Goal: Task Accomplishment & Management: Use online tool/utility

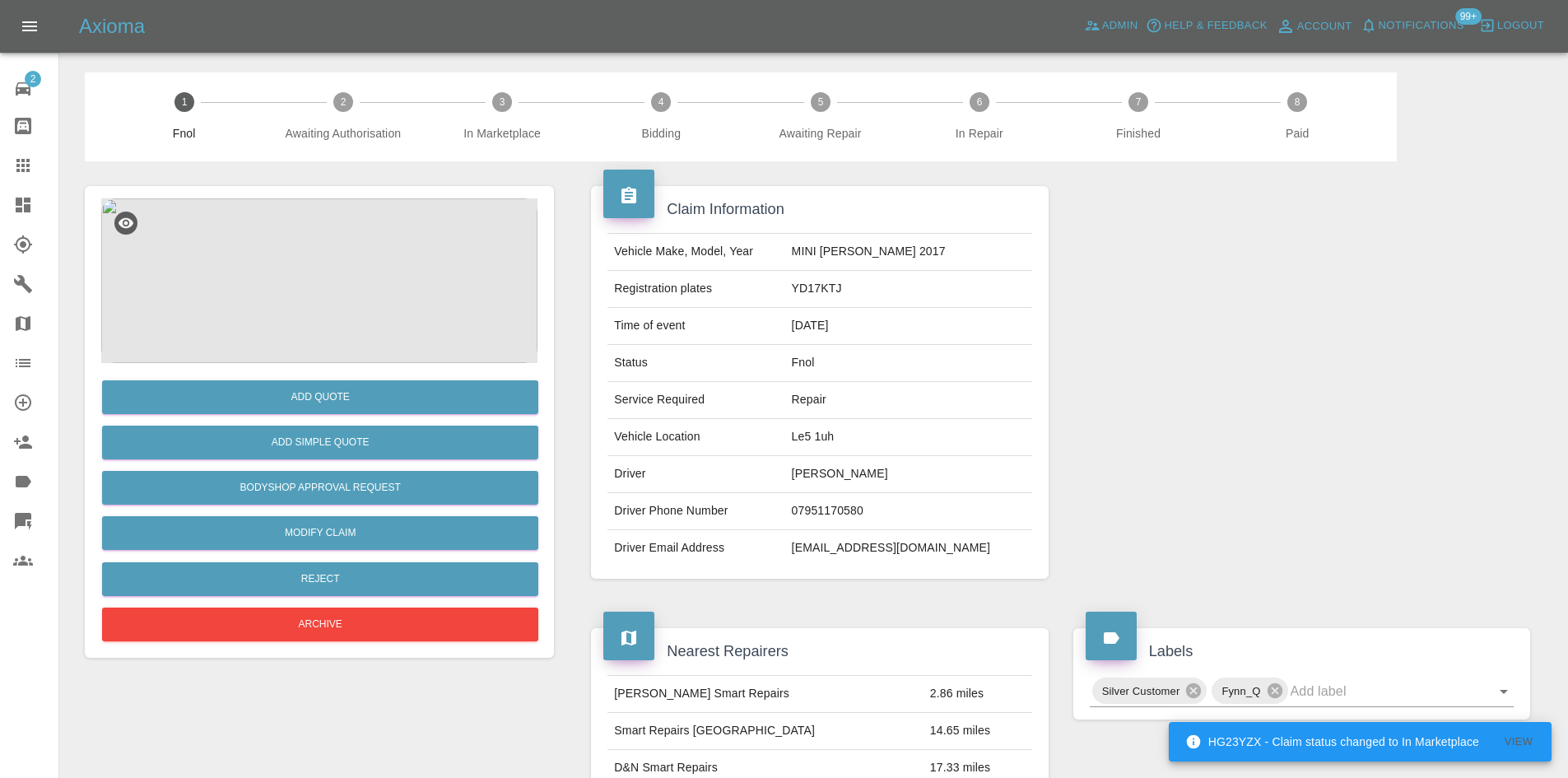
click at [313, 262] on img at bounding box center [319, 281] width 436 height 164
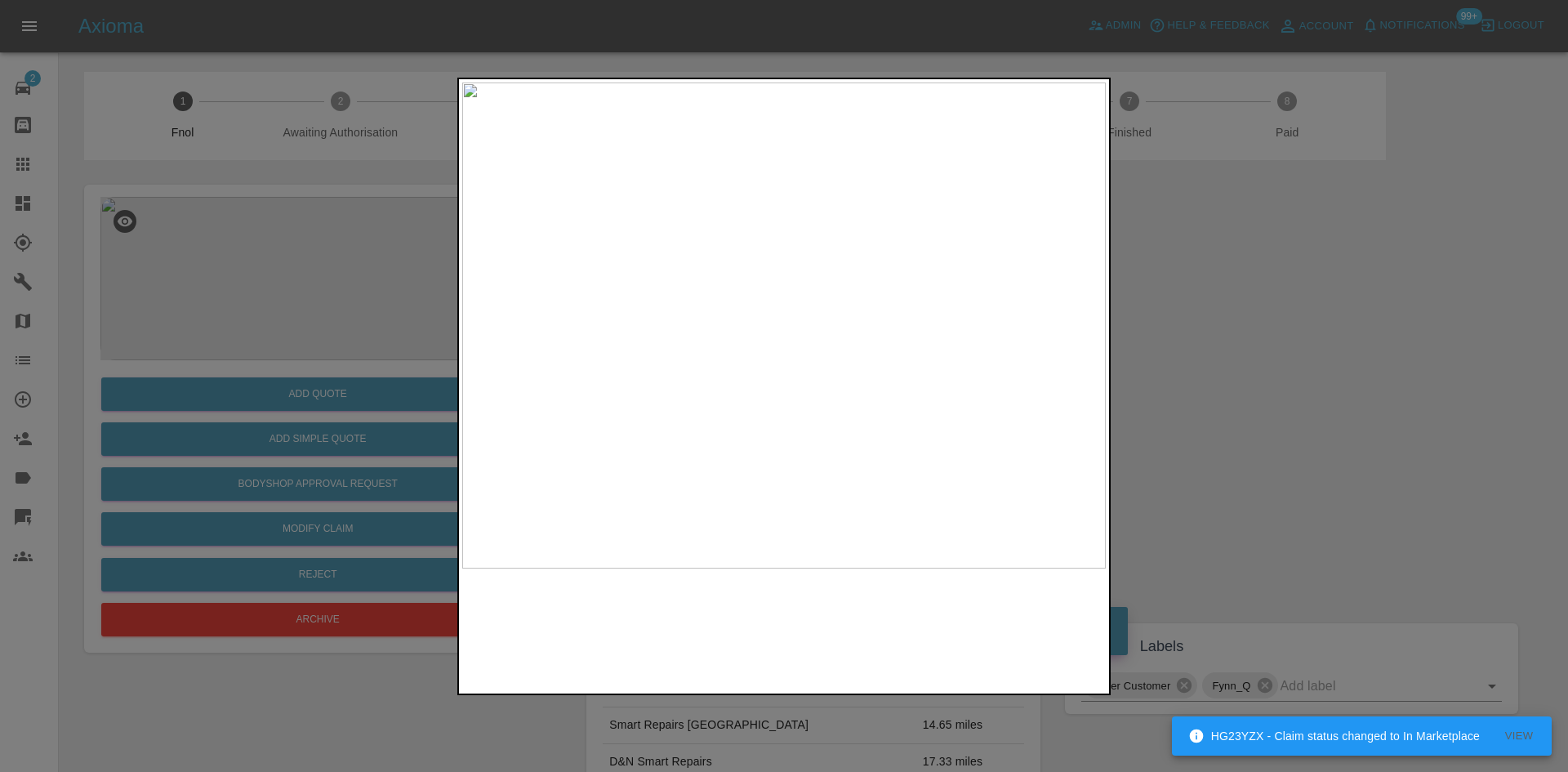
click at [828, 346] on img at bounding box center [784, 325] width 644 height 486
click at [832, 401] on img at bounding box center [654, 261] width 1931 height 1459
click at [770, 400] on img at bounding box center [784, 325] width 644 height 486
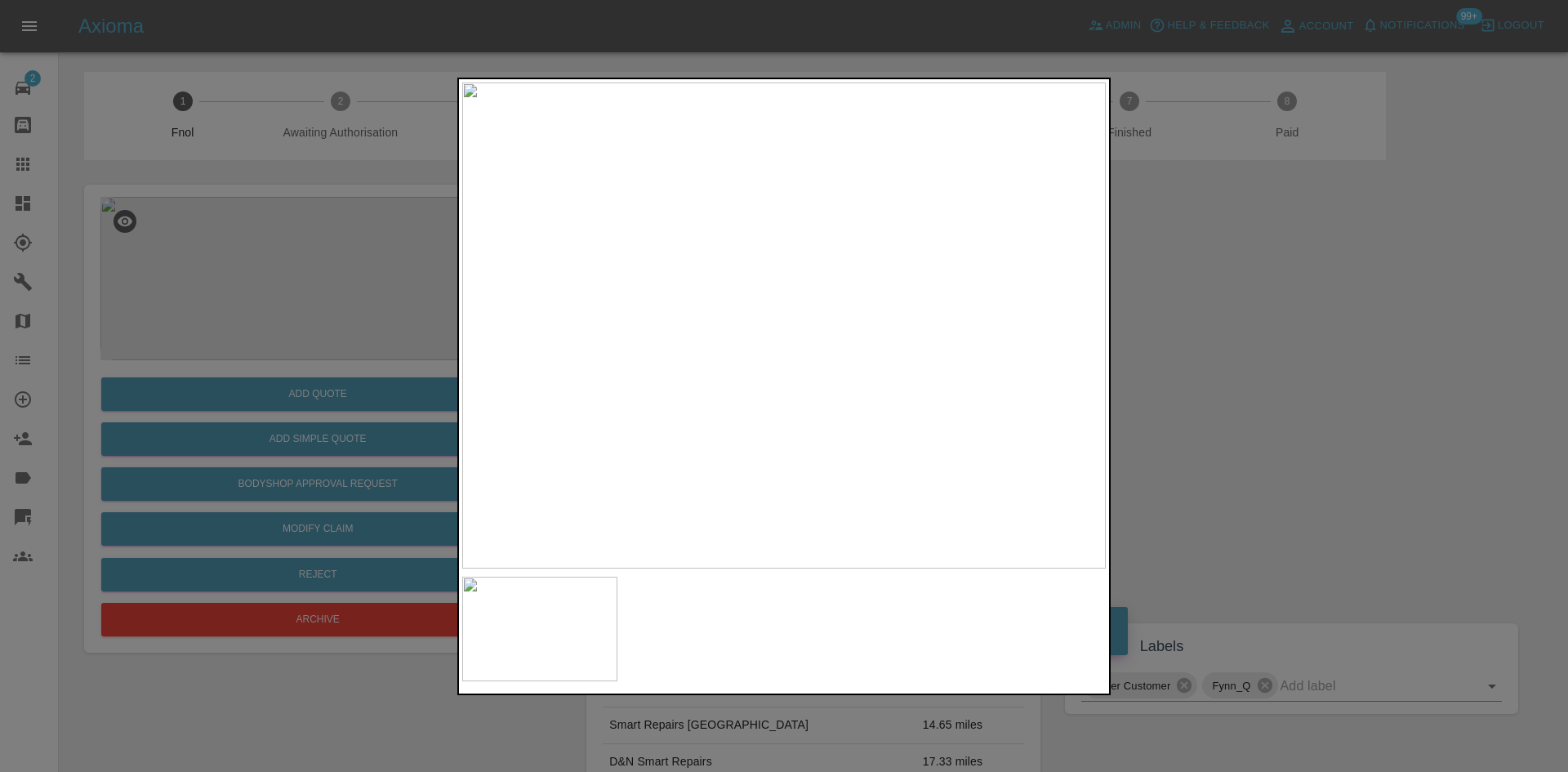
click at [662, 369] on img at bounding box center [784, 325] width 644 height 486
click at [250, 231] on div at bounding box center [784, 386] width 1568 height 772
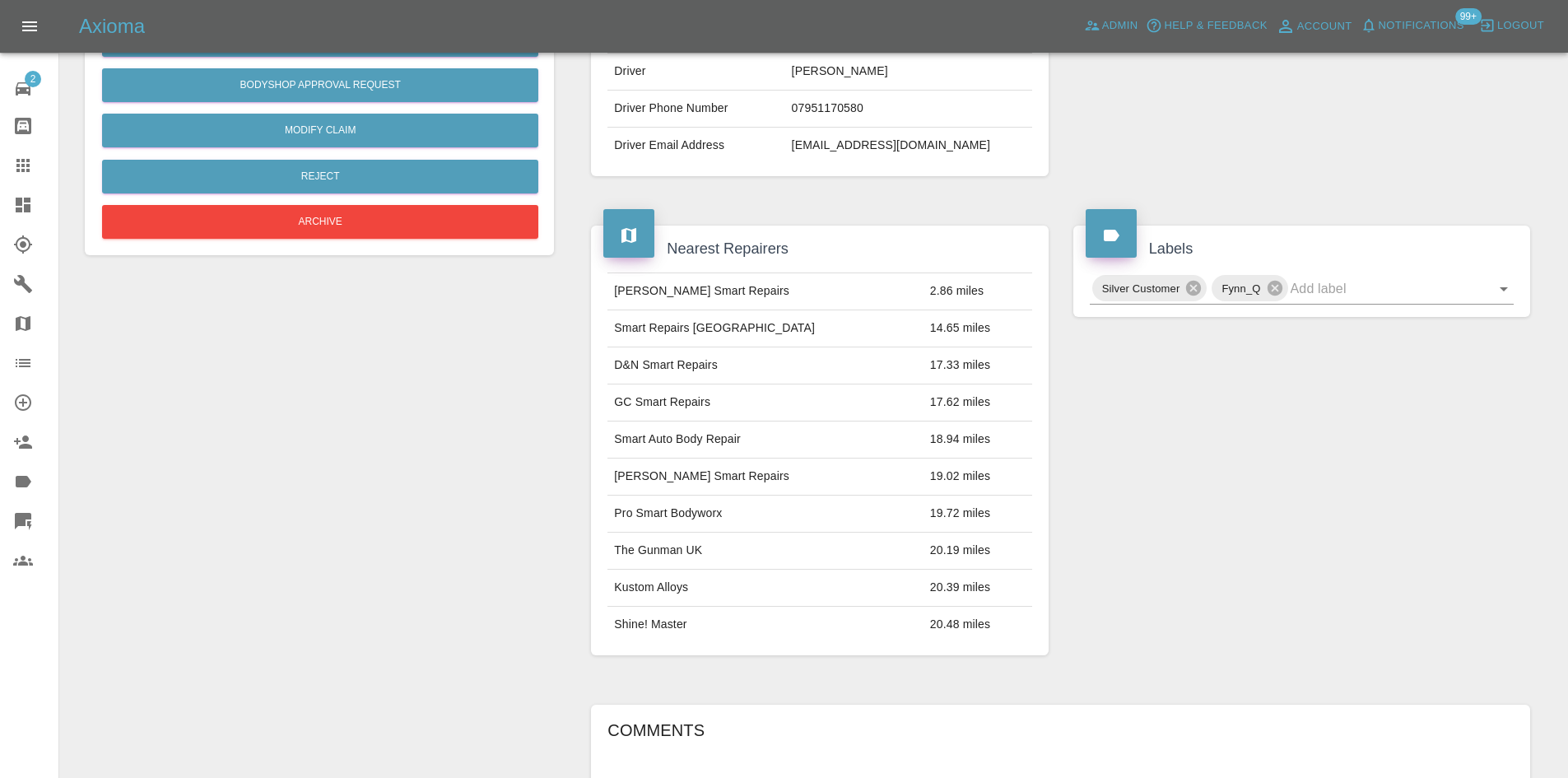
scroll to position [96, 0]
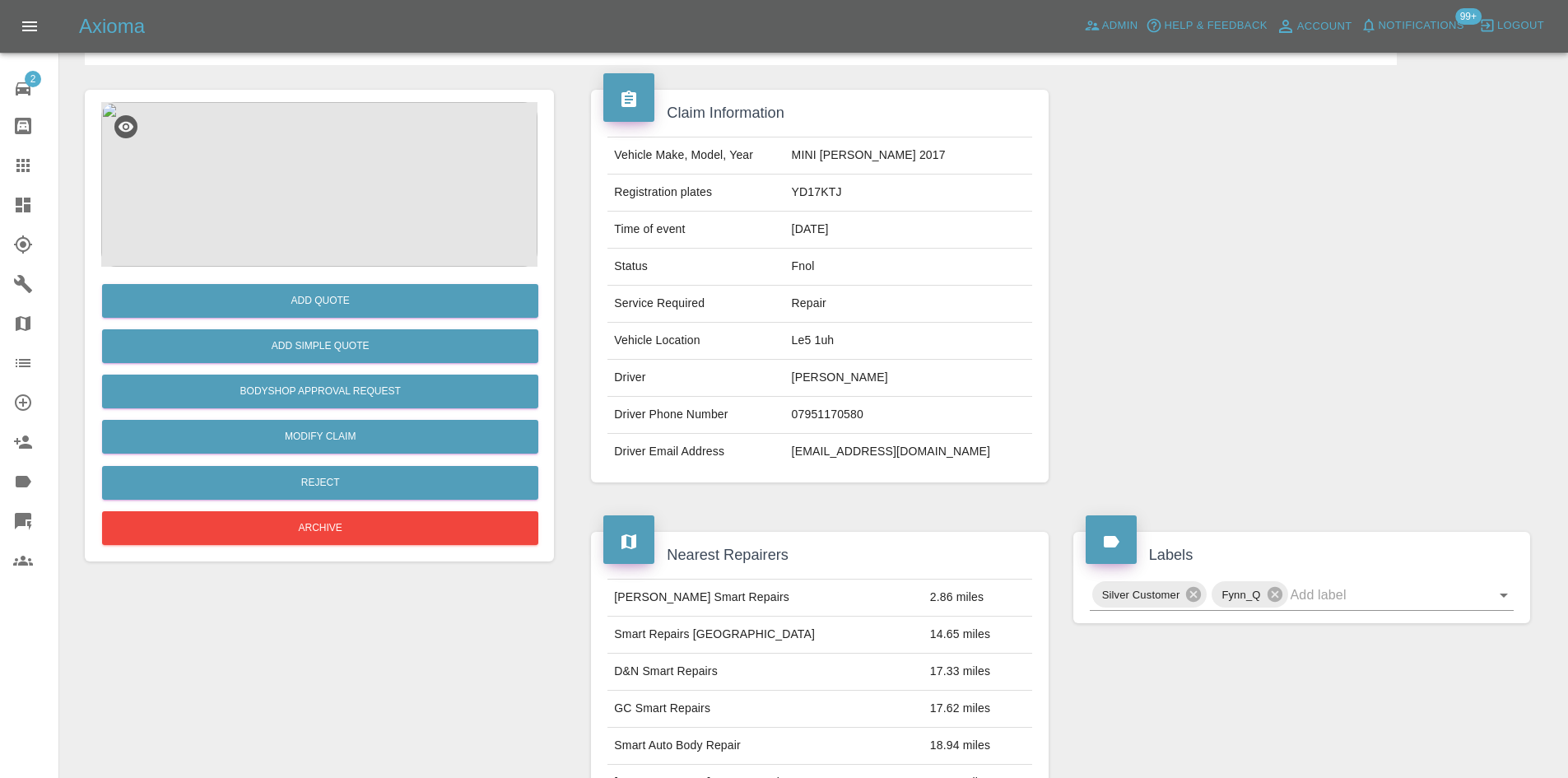
click at [306, 187] on img at bounding box center [319, 184] width 436 height 164
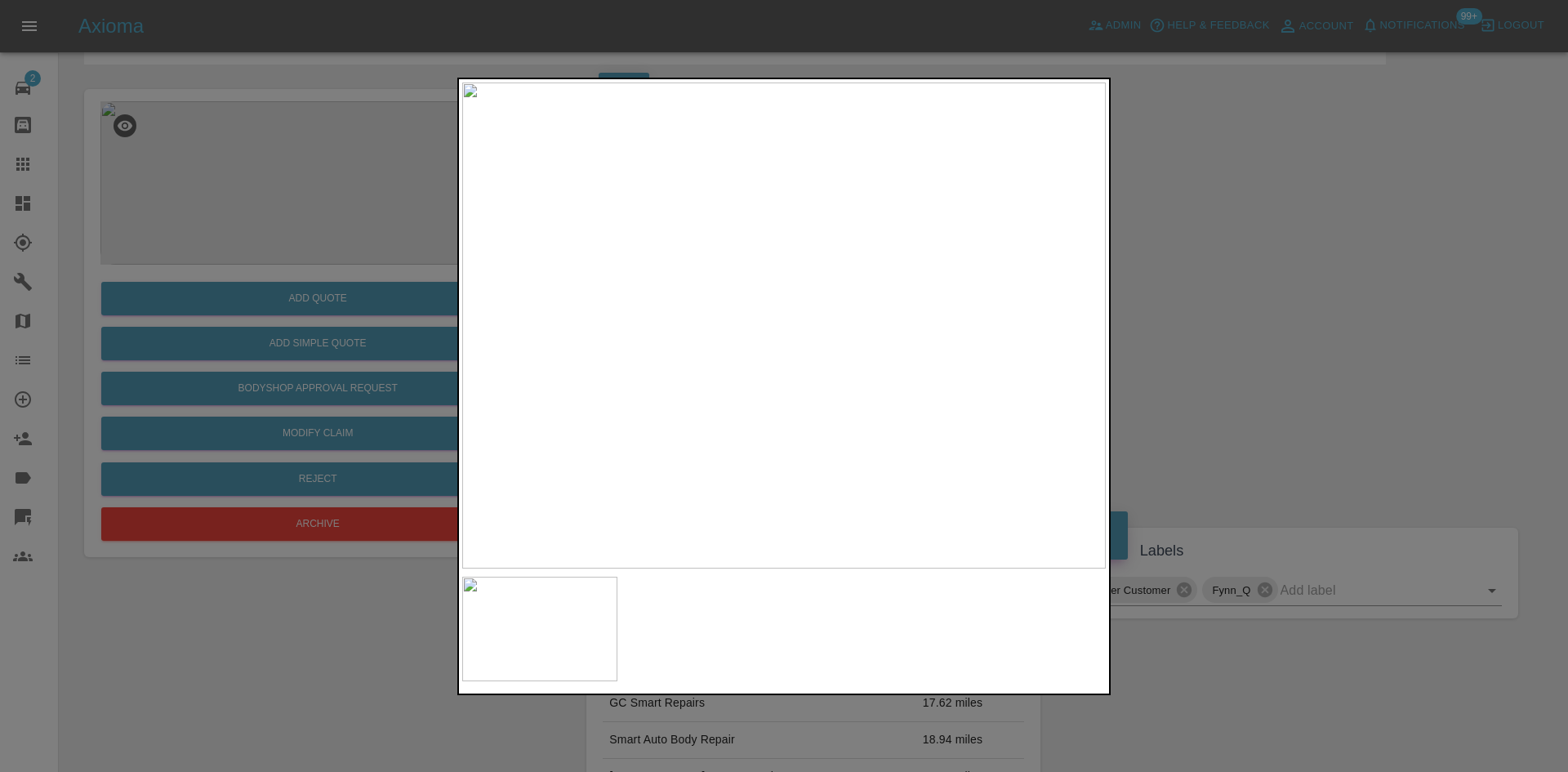
click at [810, 234] on img at bounding box center [784, 325] width 644 height 486
click at [802, 234] on img at bounding box center [784, 325] width 644 height 486
click at [833, 160] on img at bounding box center [893, 438] width 1931 height 1459
click at [711, 195] on img at bounding box center [917, 208] width 1931 height 1459
click at [586, 370] on img at bounding box center [658, 117] width 1931 height 1459
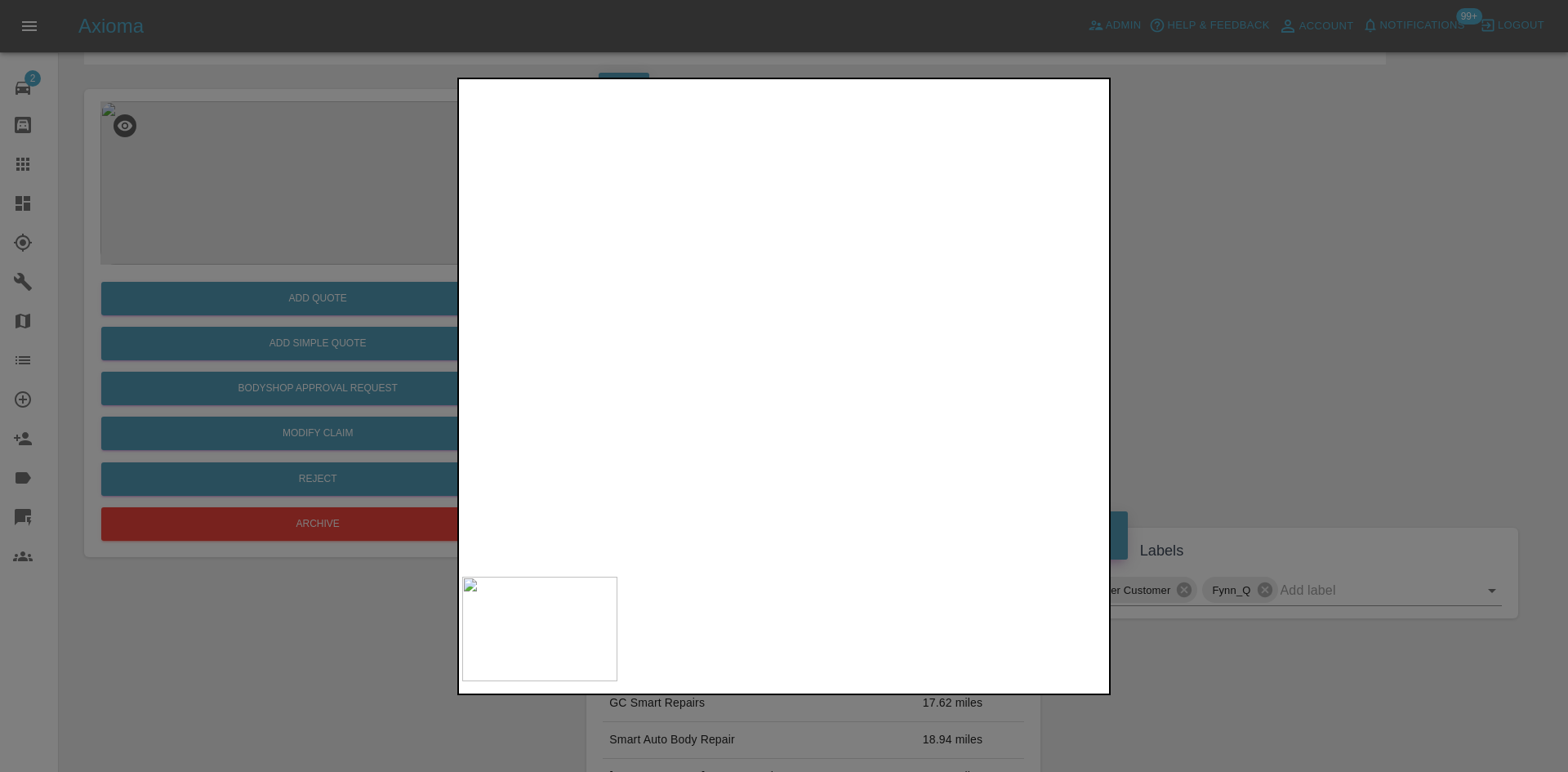
click at [804, 403] on img at bounding box center [525, 319] width 1931 height 1459
click at [891, 337] on img at bounding box center [598, 303] width 1931 height 1459
click at [841, 328] on img at bounding box center [777, 147] width 1931 height 1459
drag, startPoint x: 296, startPoint y: 371, endPoint x: 307, endPoint y: 394, distance: 25.5
click at [296, 376] on div at bounding box center [784, 386] width 1568 height 772
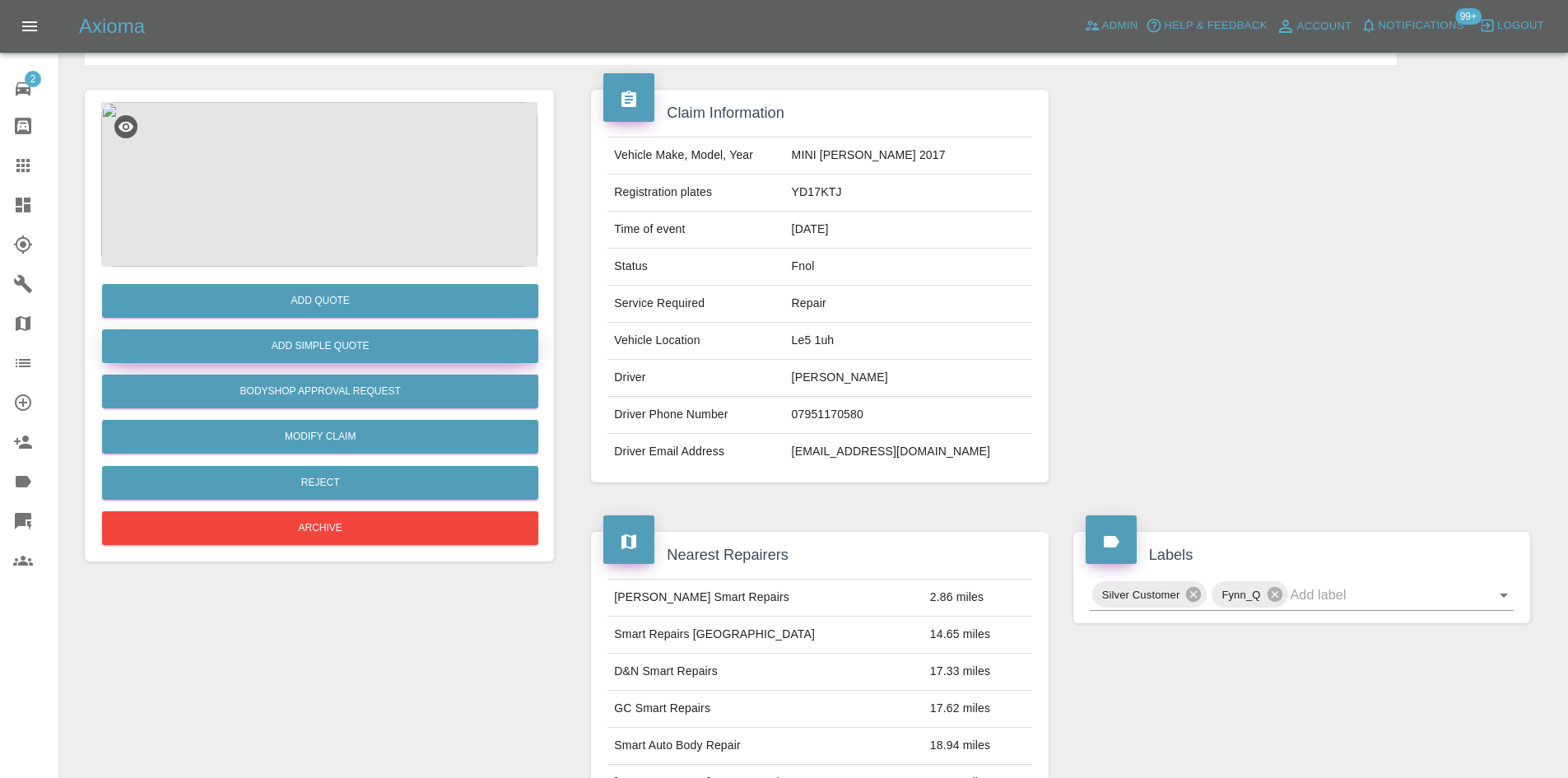
click at [322, 334] on button "Add Simple Quote" at bounding box center [320, 346] width 436 height 34
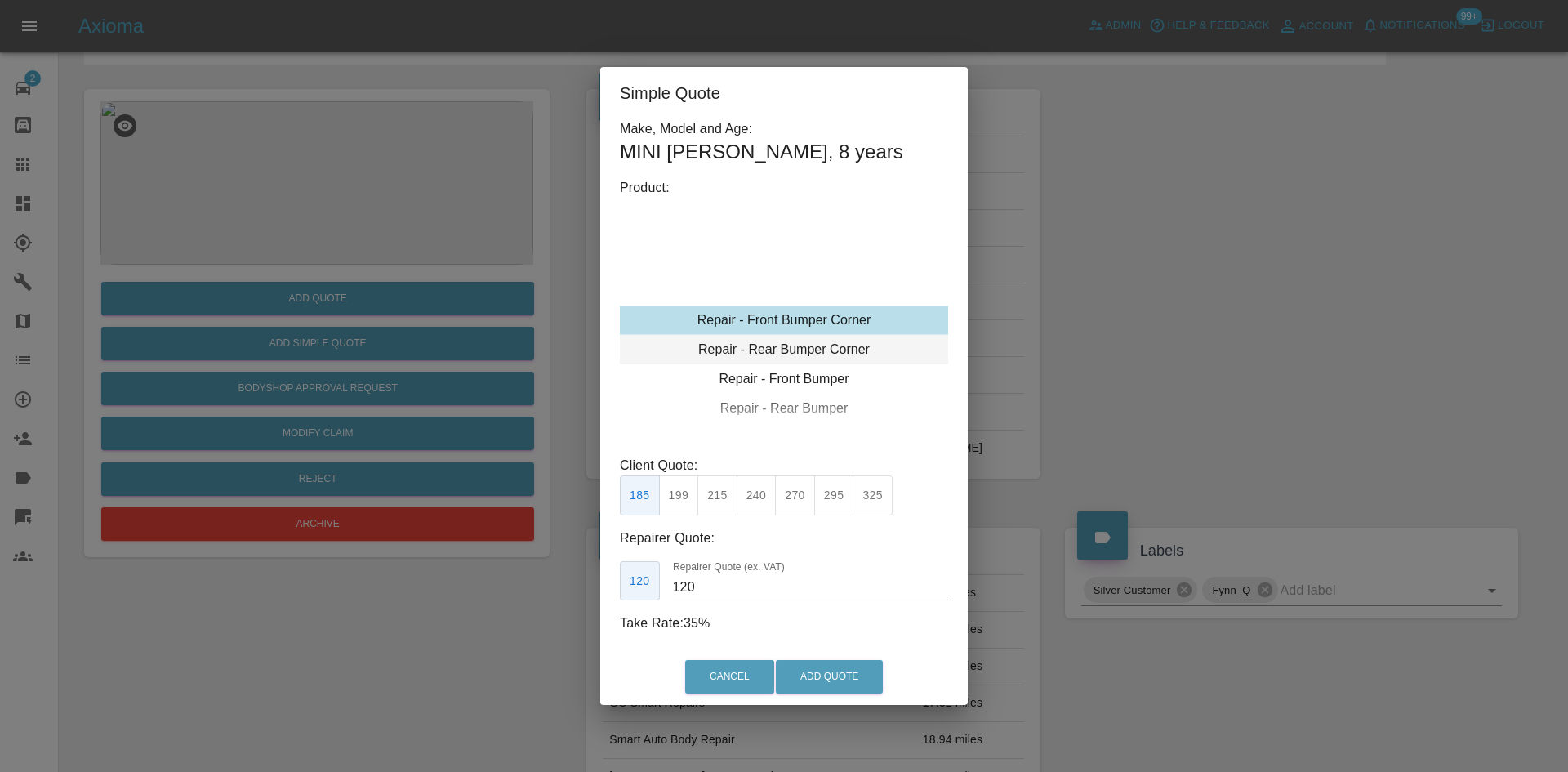
drag, startPoint x: 802, startPoint y: 361, endPoint x: 796, endPoint y: 337, distance: 24.7
click at [802, 351] on div "Repair - Rear Bumper Corner" at bounding box center [784, 349] width 328 height 29
click at [791, 339] on div "Repair - Rear Bumper Corner" at bounding box center [784, 349] width 328 height 29
click at [789, 343] on div "Repair - Rear Bumper Corner" at bounding box center [784, 349] width 328 height 29
click at [721, 490] on button "215" at bounding box center [717, 495] width 40 height 40
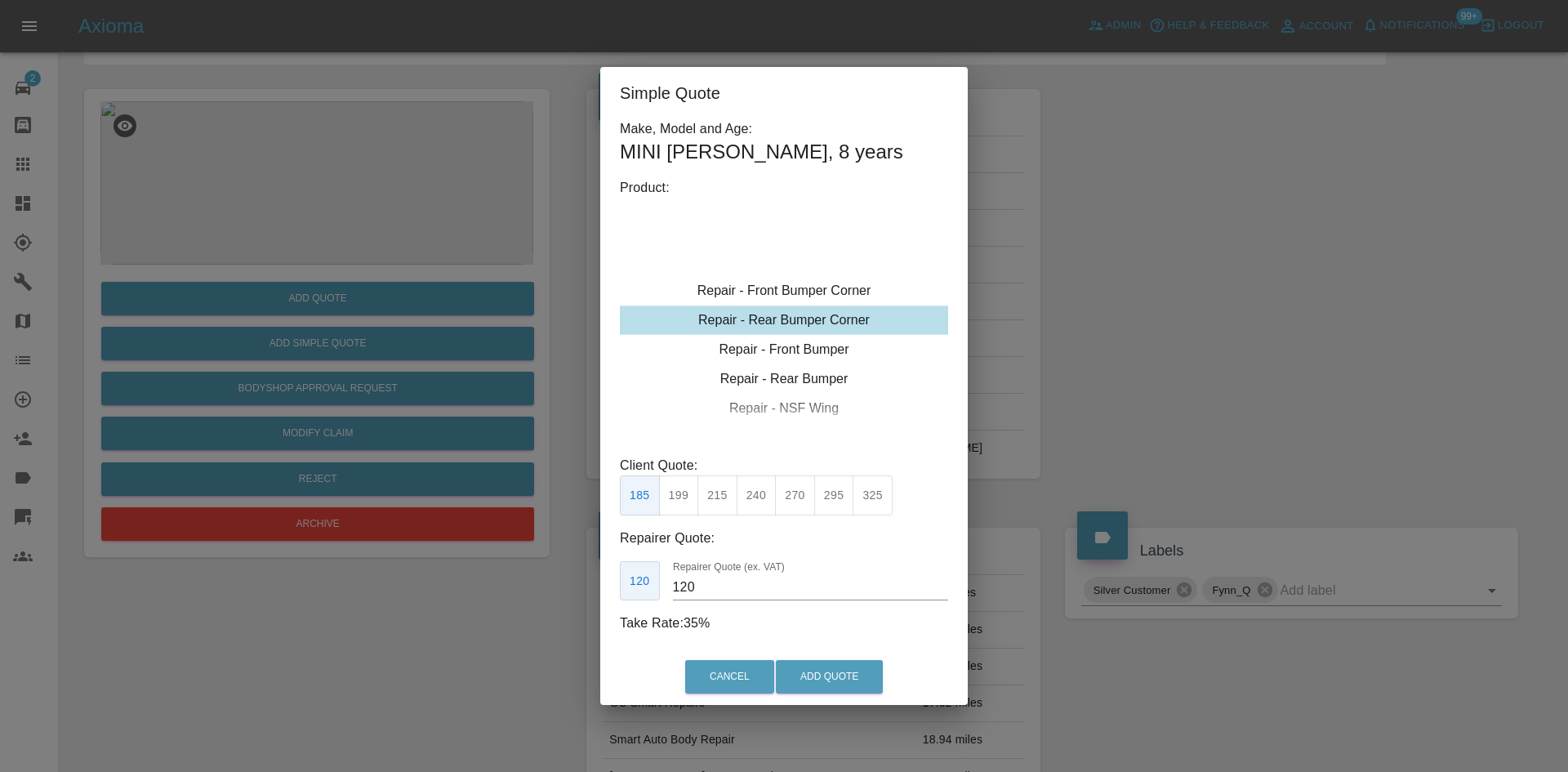
type input "135"
drag, startPoint x: 817, startPoint y: 687, endPoint x: 835, endPoint y: 708, distance: 27.7
click at [816, 689] on button "Add Quote" at bounding box center [830, 676] width 107 height 34
